Goal: Find specific page/section: Find specific page/section

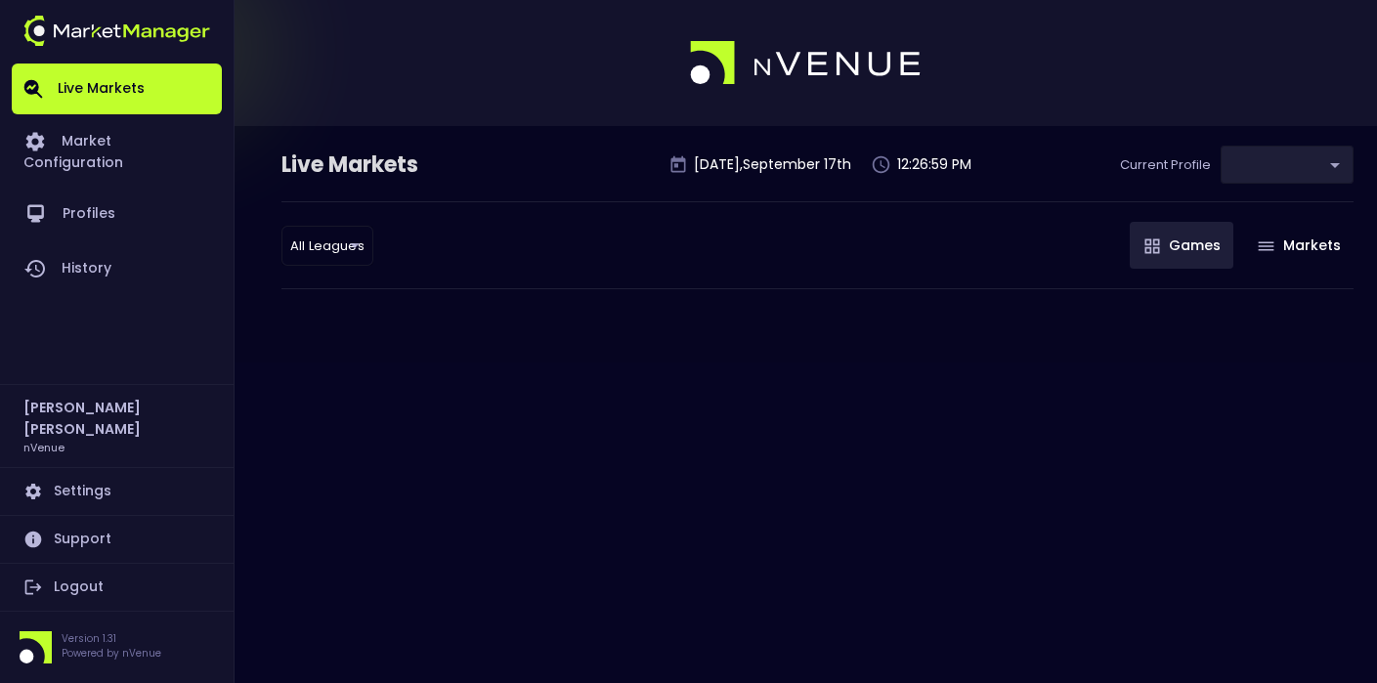
type input "0d810fa5-e353-4d9c-b11d-31f095cae871"
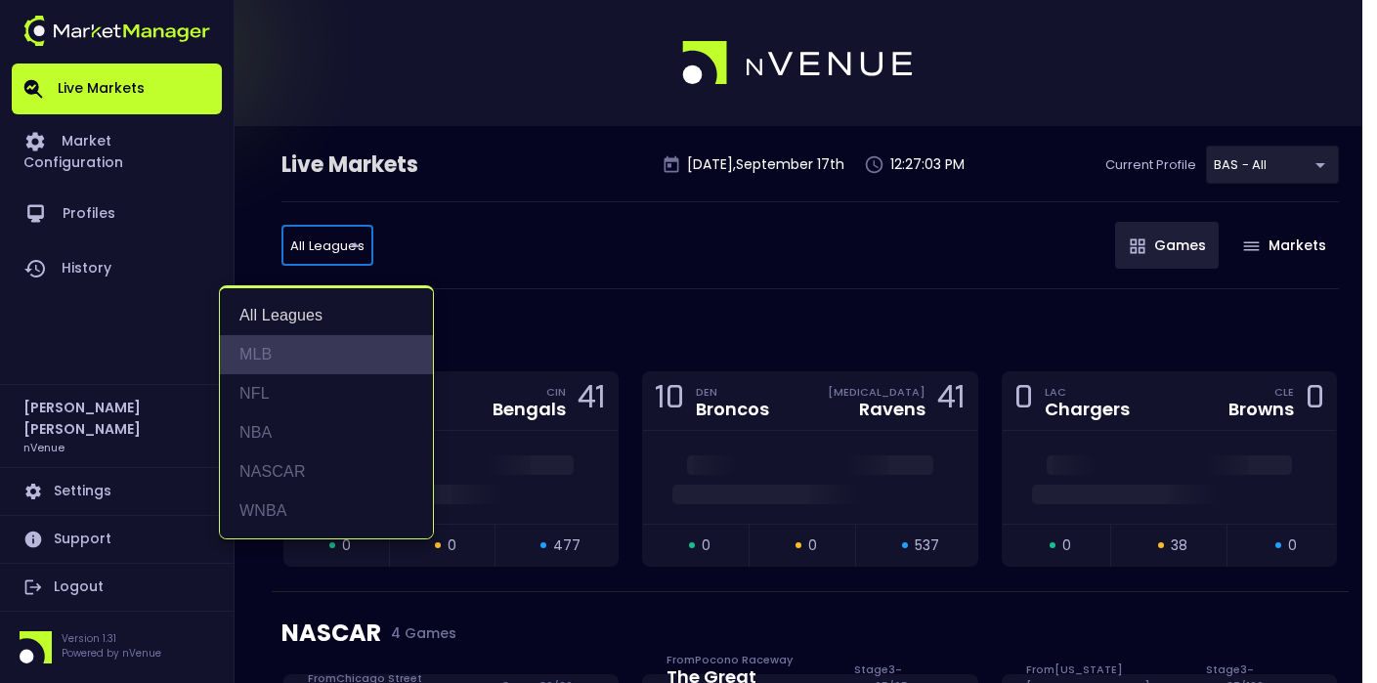
click at [273, 360] on li "MLB" at bounding box center [326, 354] width 213 height 39
type input "MLB"
